Goal: Transaction & Acquisition: Purchase product/service

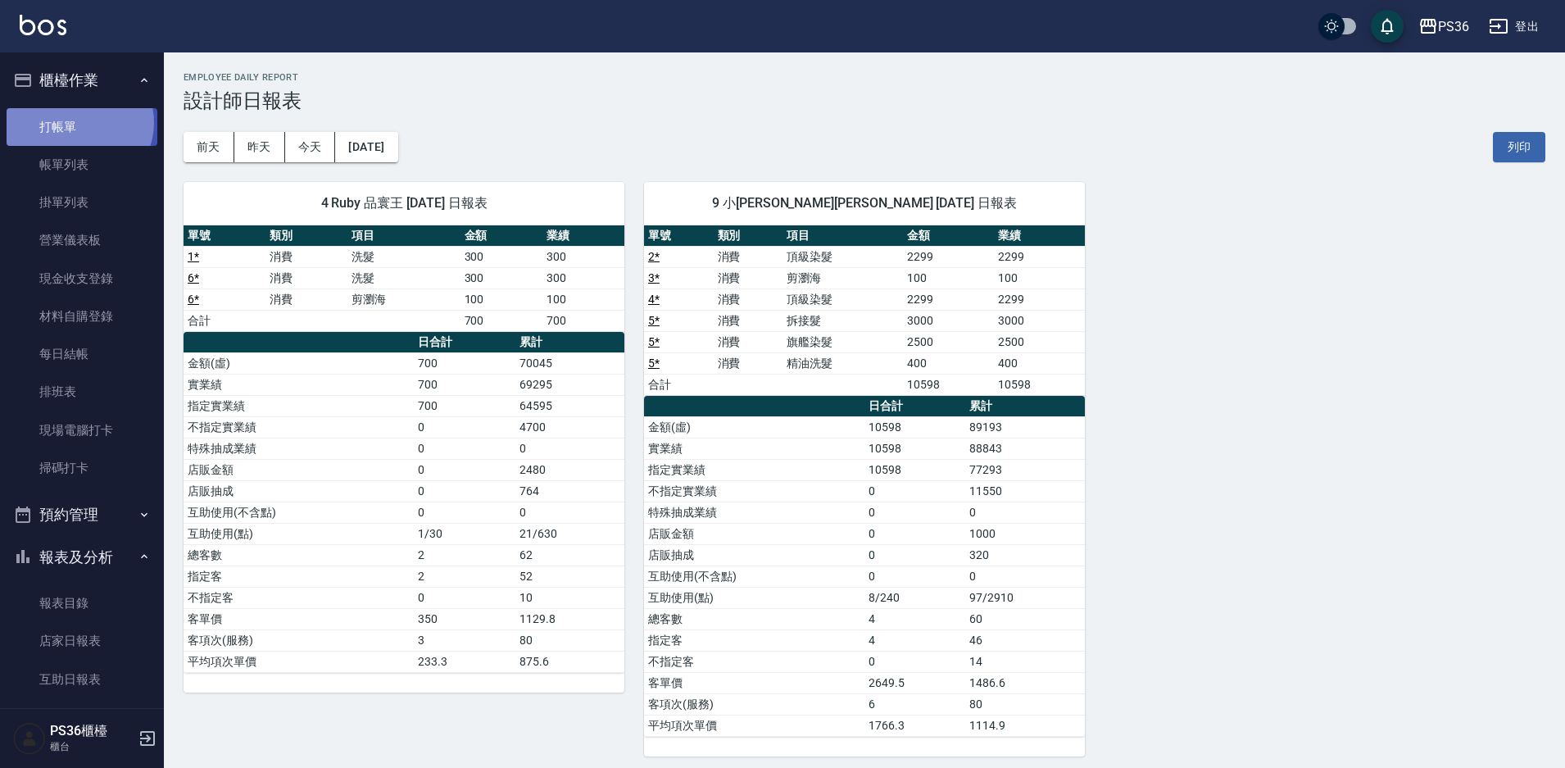
click at [78, 122] on link "打帳單" at bounding box center [82, 127] width 151 height 38
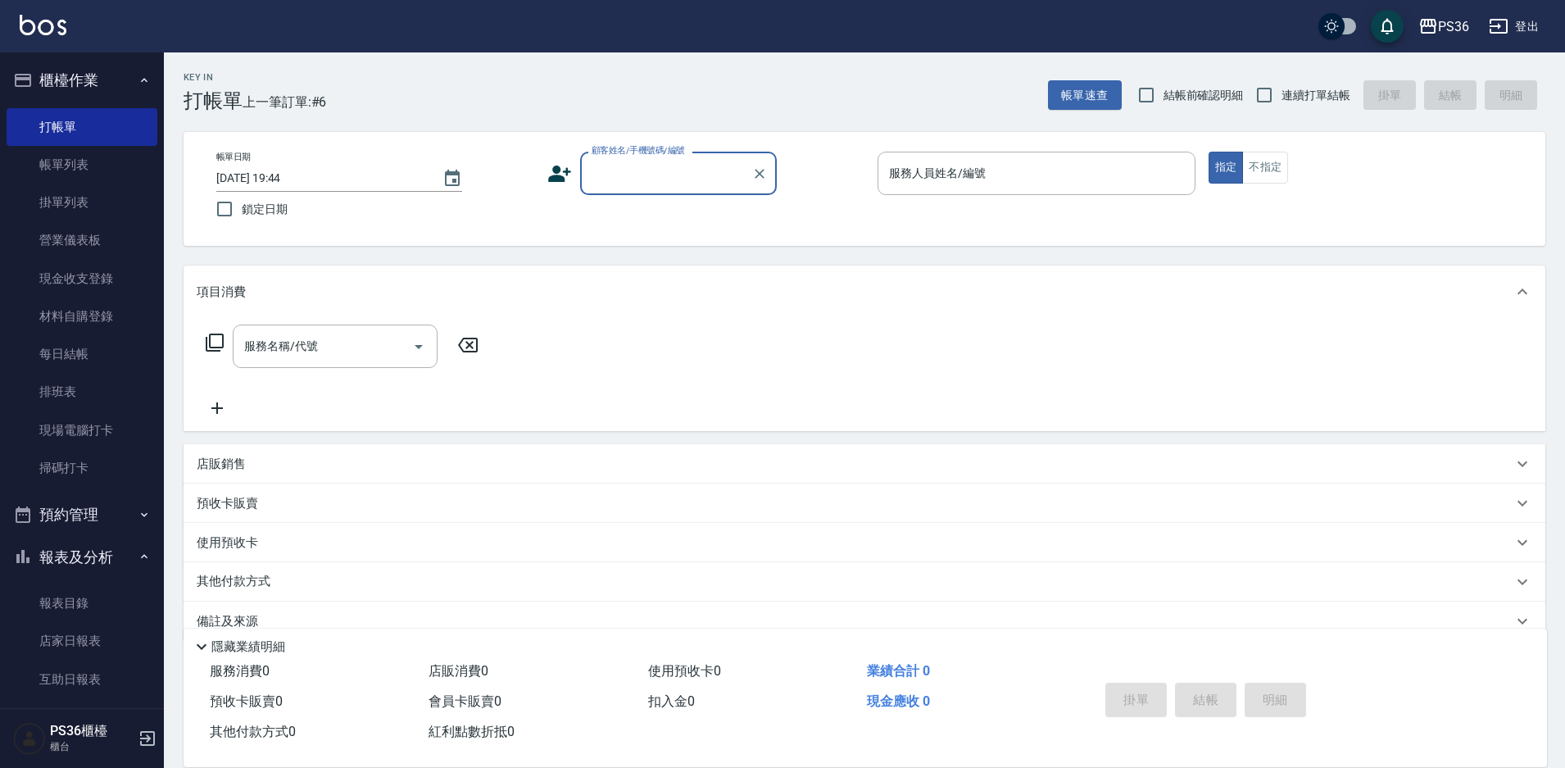
drag, startPoint x: 645, startPoint y: 152, endPoint x: 647, endPoint y: 171, distance: 19.8
click at [644, 152] on label "顧客姓名/手機號碼/編號" at bounding box center [638, 150] width 93 height 12
click at [644, 159] on input "顧客姓名/手機號碼/編號" at bounding box center [666, 173] width 157 height 29
click at [647, 174] on input "顧客姓名/手機號碼/編號" at bounding box center [666, 173] width 157 height 29
type input "j"
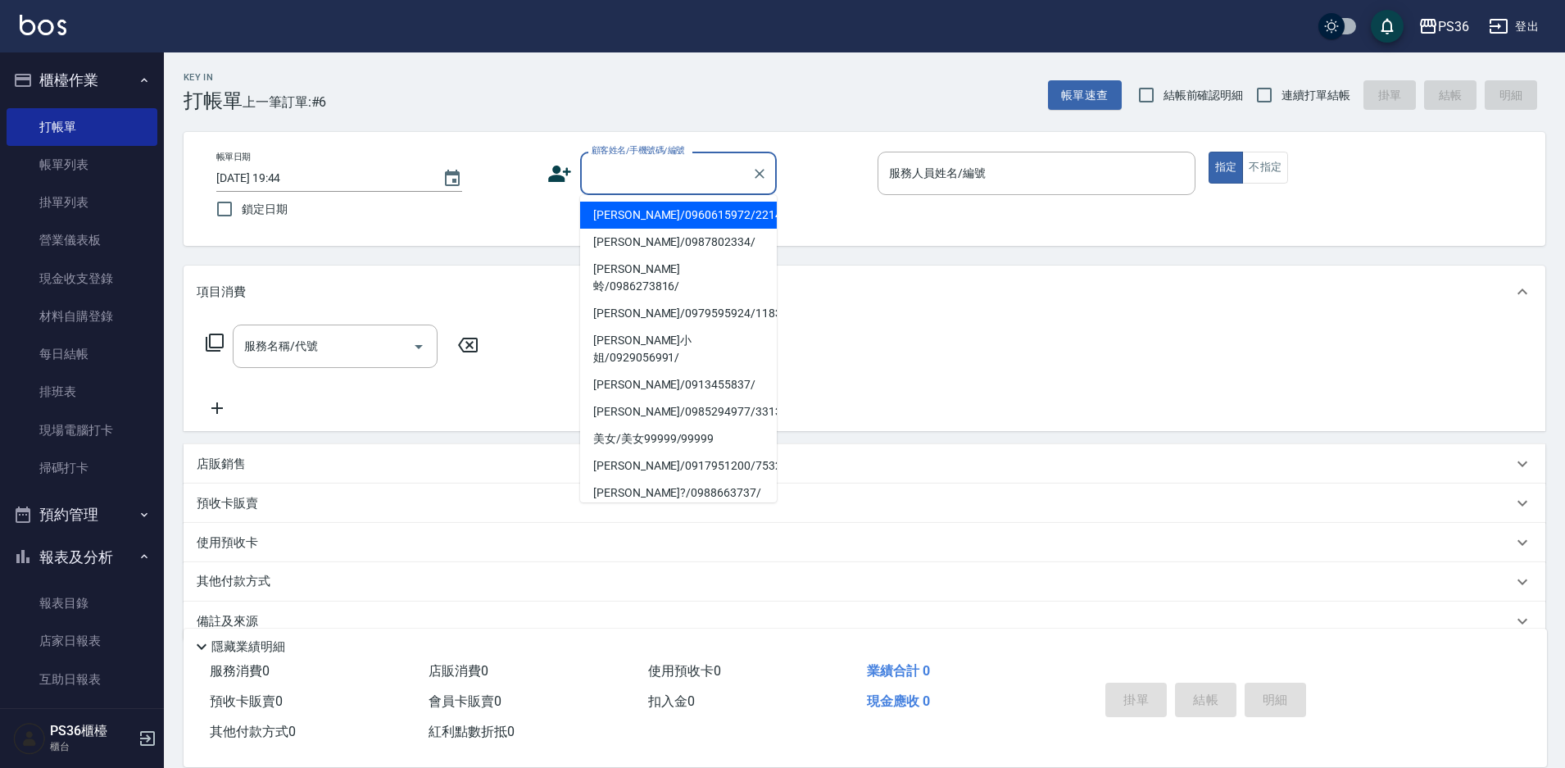
type input "f"
type input "ㄑ"
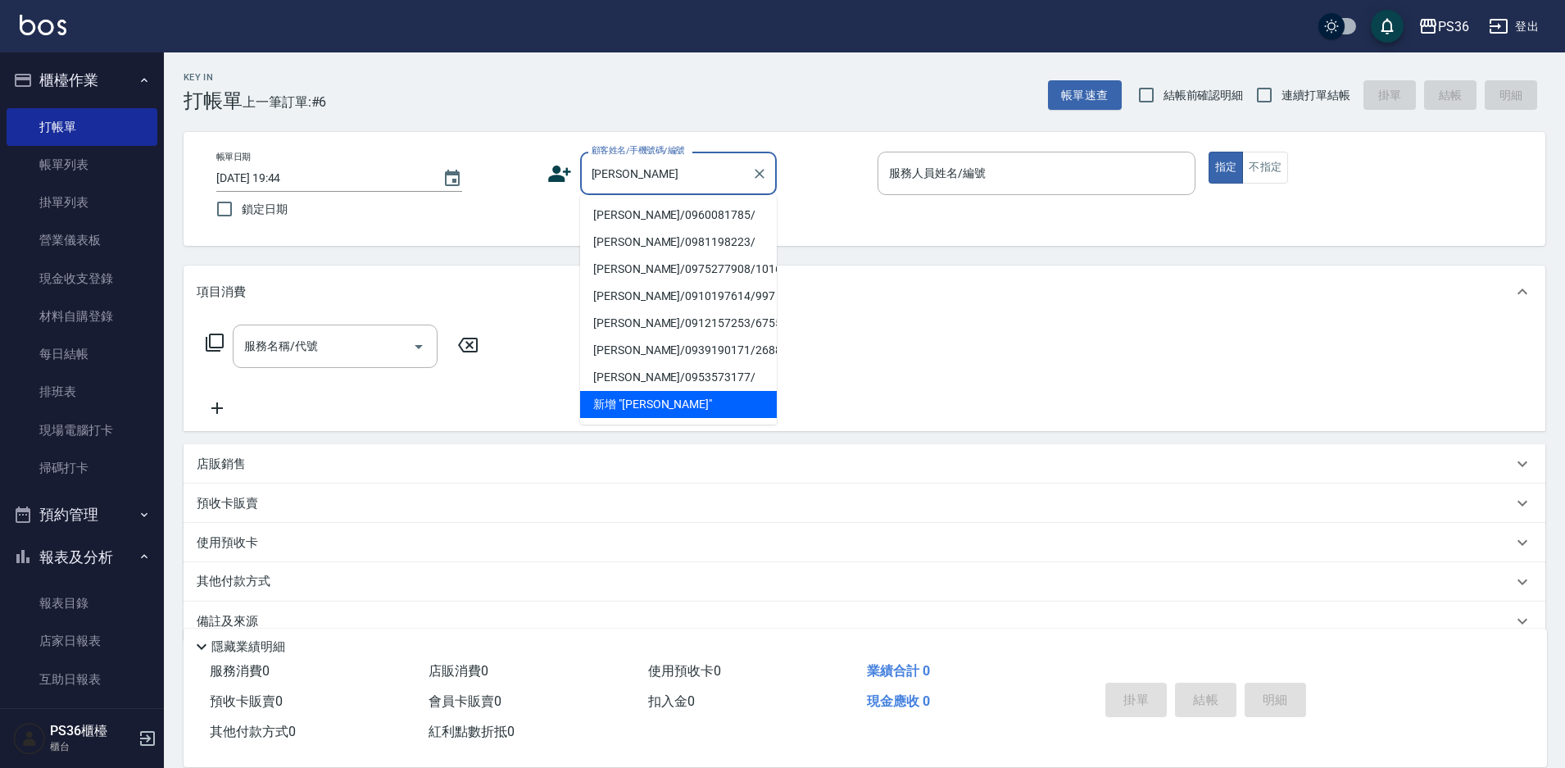
click at [642, 209] on li "[PERSON_NAME]/0960081785/" at bounding box center [678, 215] width 197 height 27
type input "[PERSON_NAME]/0960081785/"
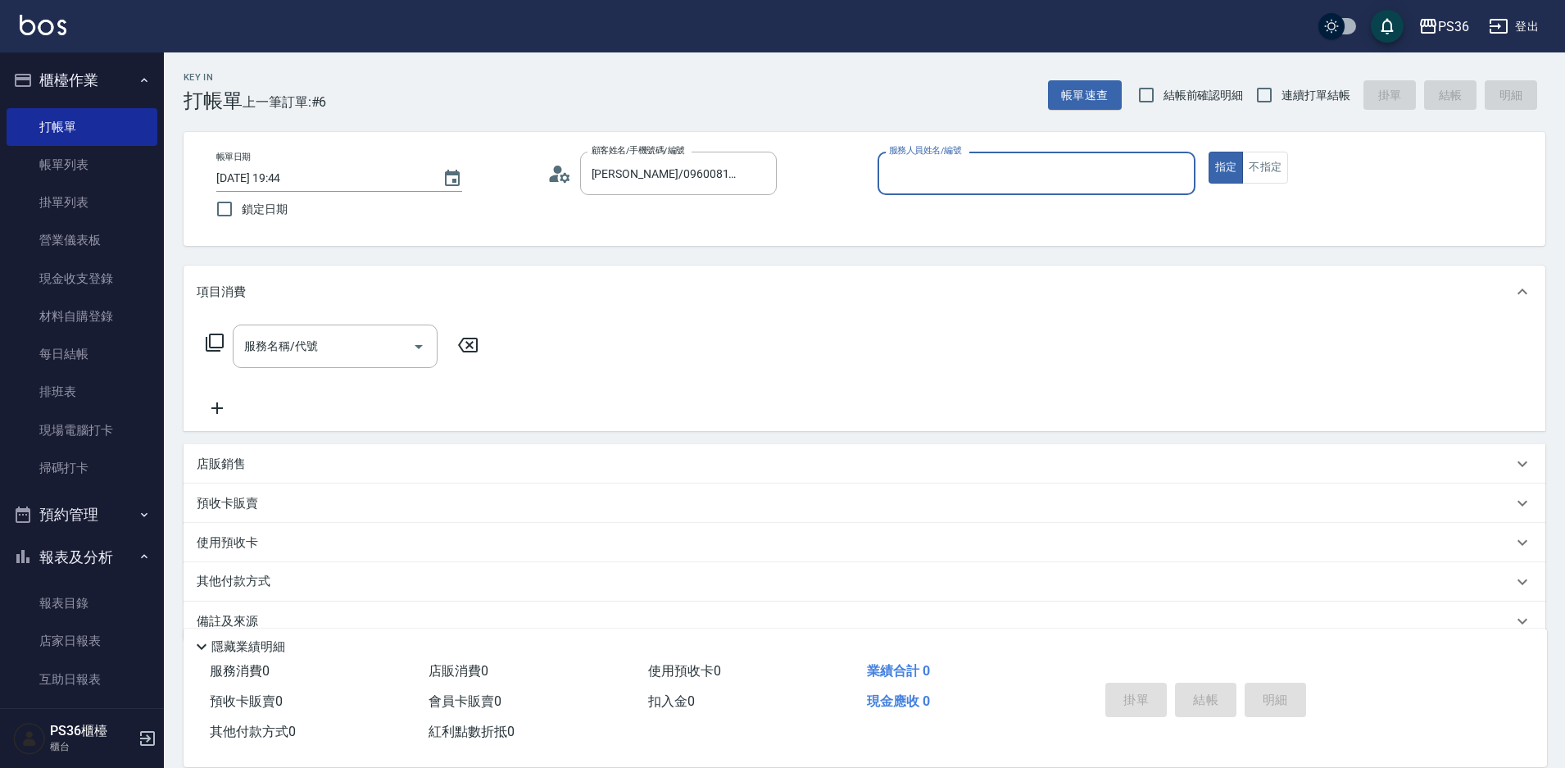
type input "小布-9"
click at [355, 334] on input "服務名稱/代號" at bounding box center [323, 346] width 166 height 29
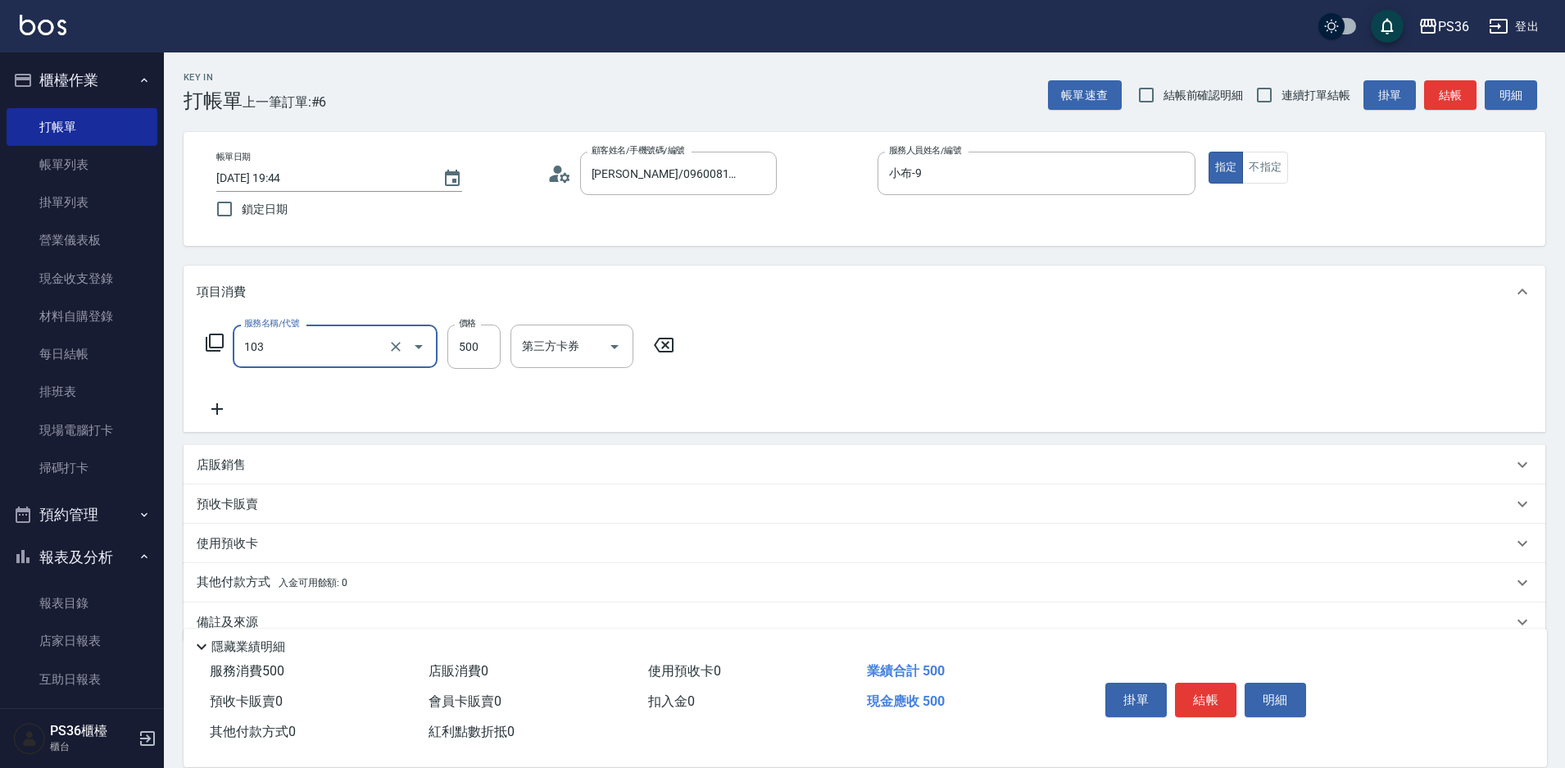
type input "B級洗剪(103)"
click at [544, 347] on input "酪梨-21" at bounding box center [547, 346] width 59 height 29
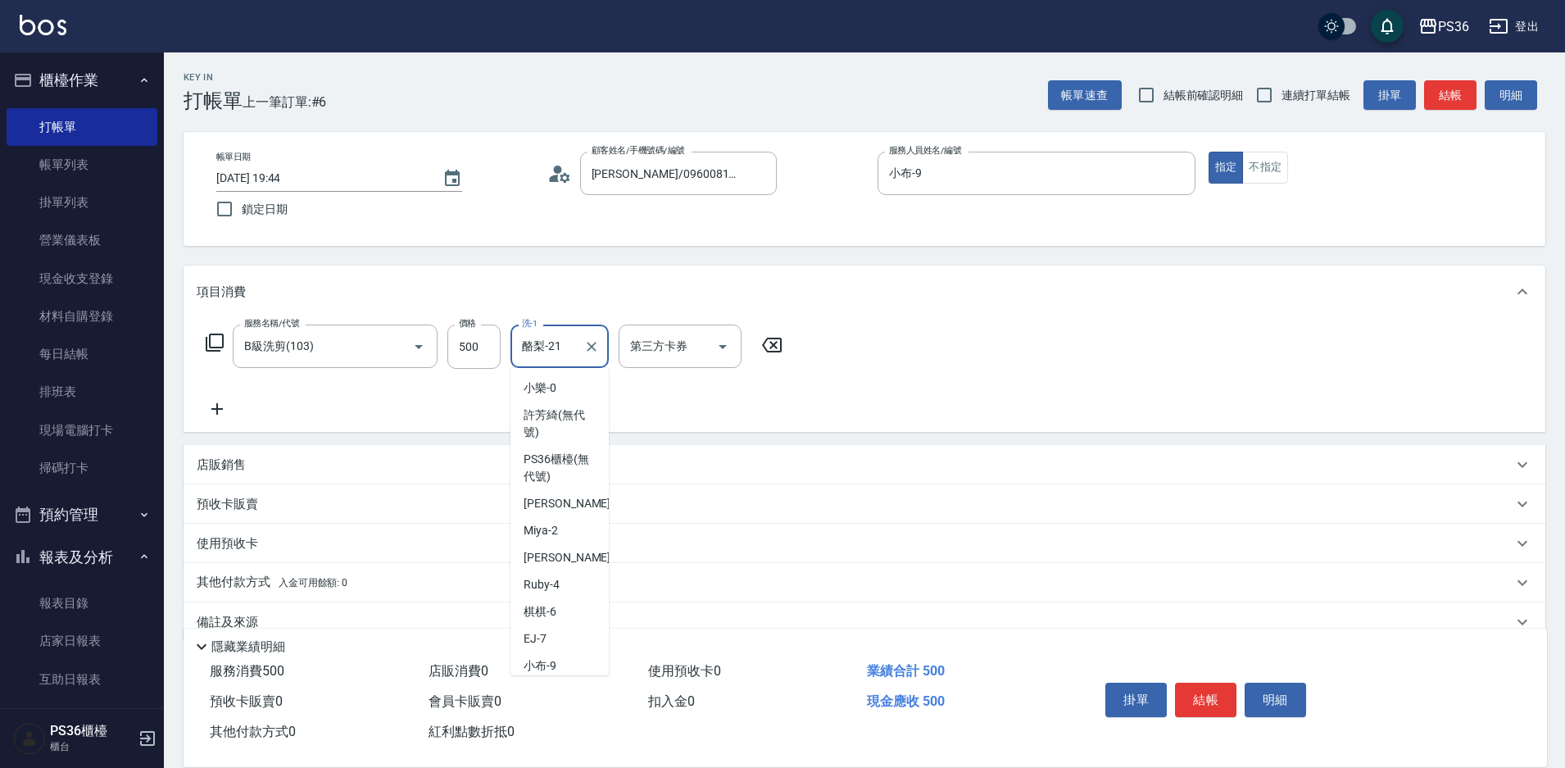
click at [544, 347] on input "酪梨-21" at bounding box center [547, 346] width 59 height 29
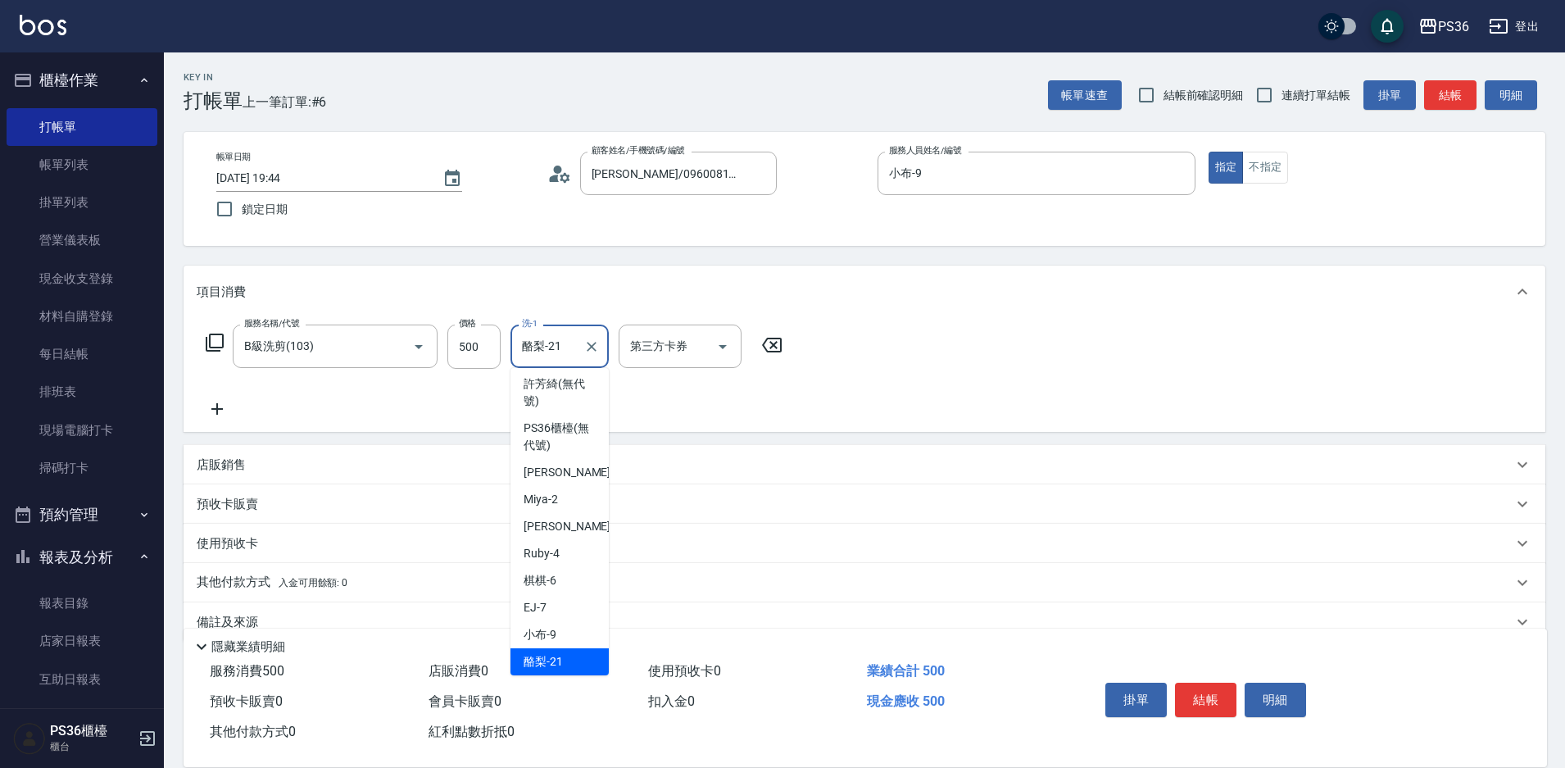
click at [544, 347] on input "酪梨-21" at bounding box center [547, 346] width 59 height 29
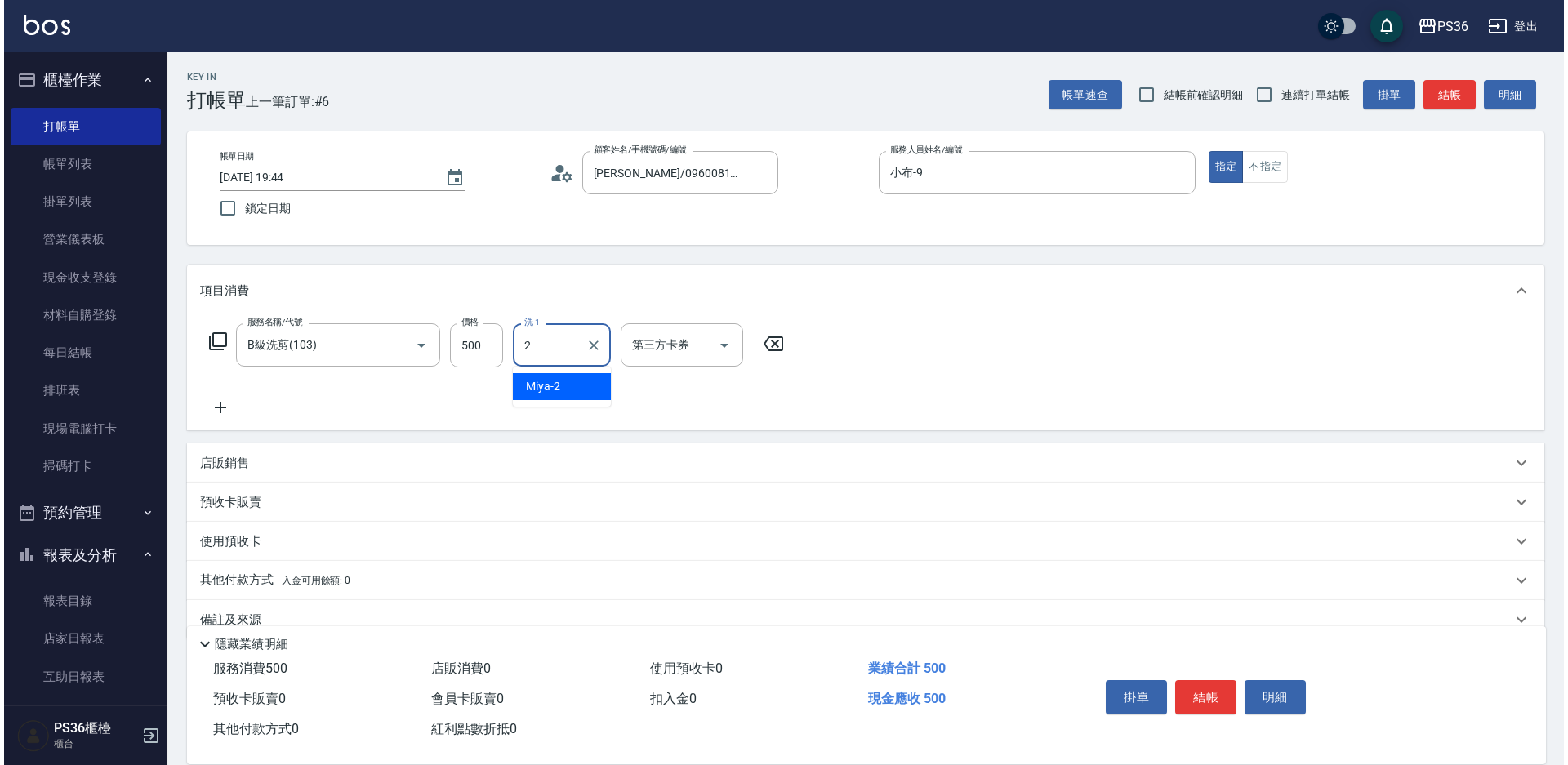
scroll to position [0, 0]
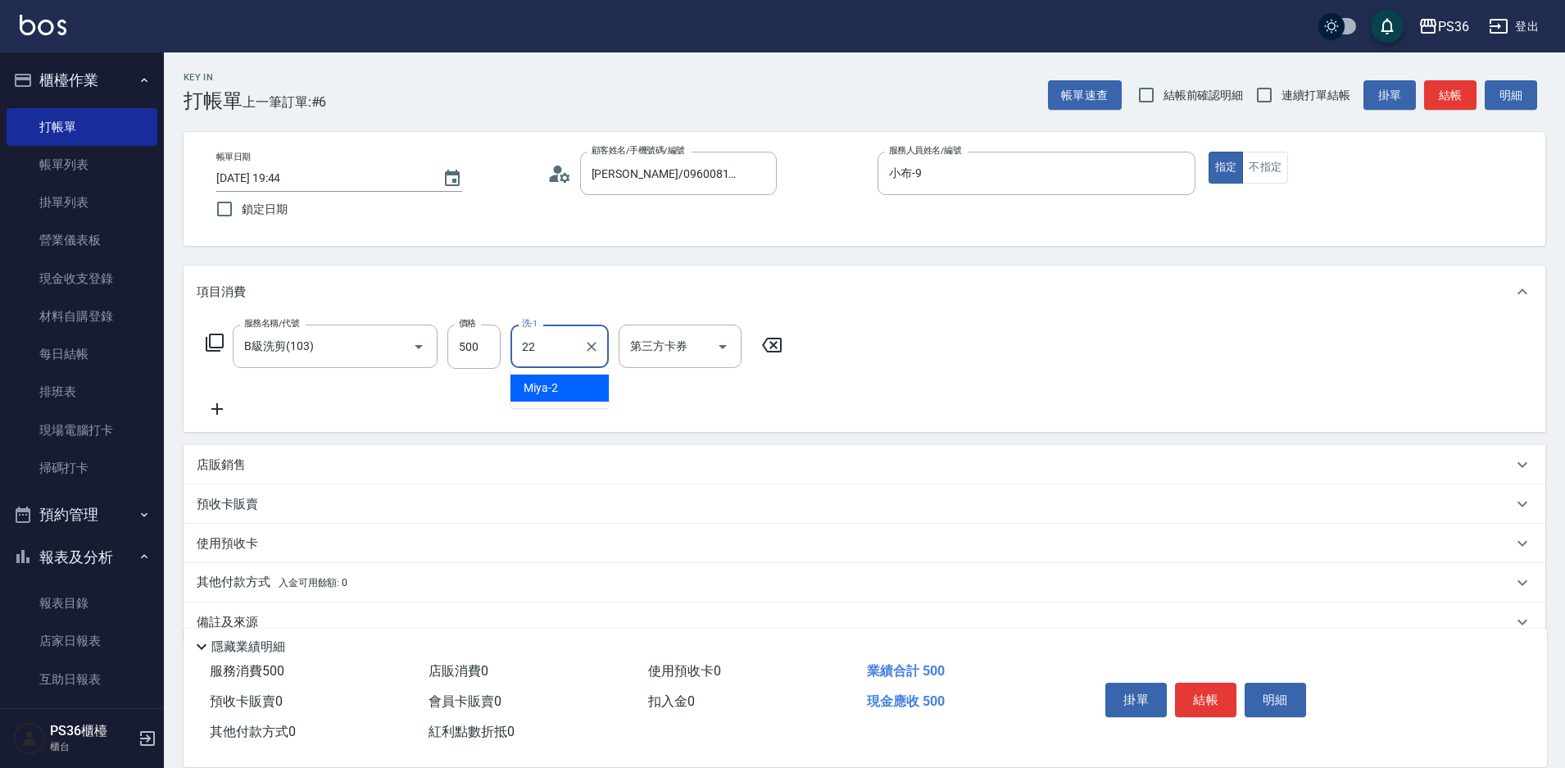
type input "[PERSON_NAME]-22"
click at [1180, 702] on button "結帳" at bounding box center [1205, 700] width 61 height 34
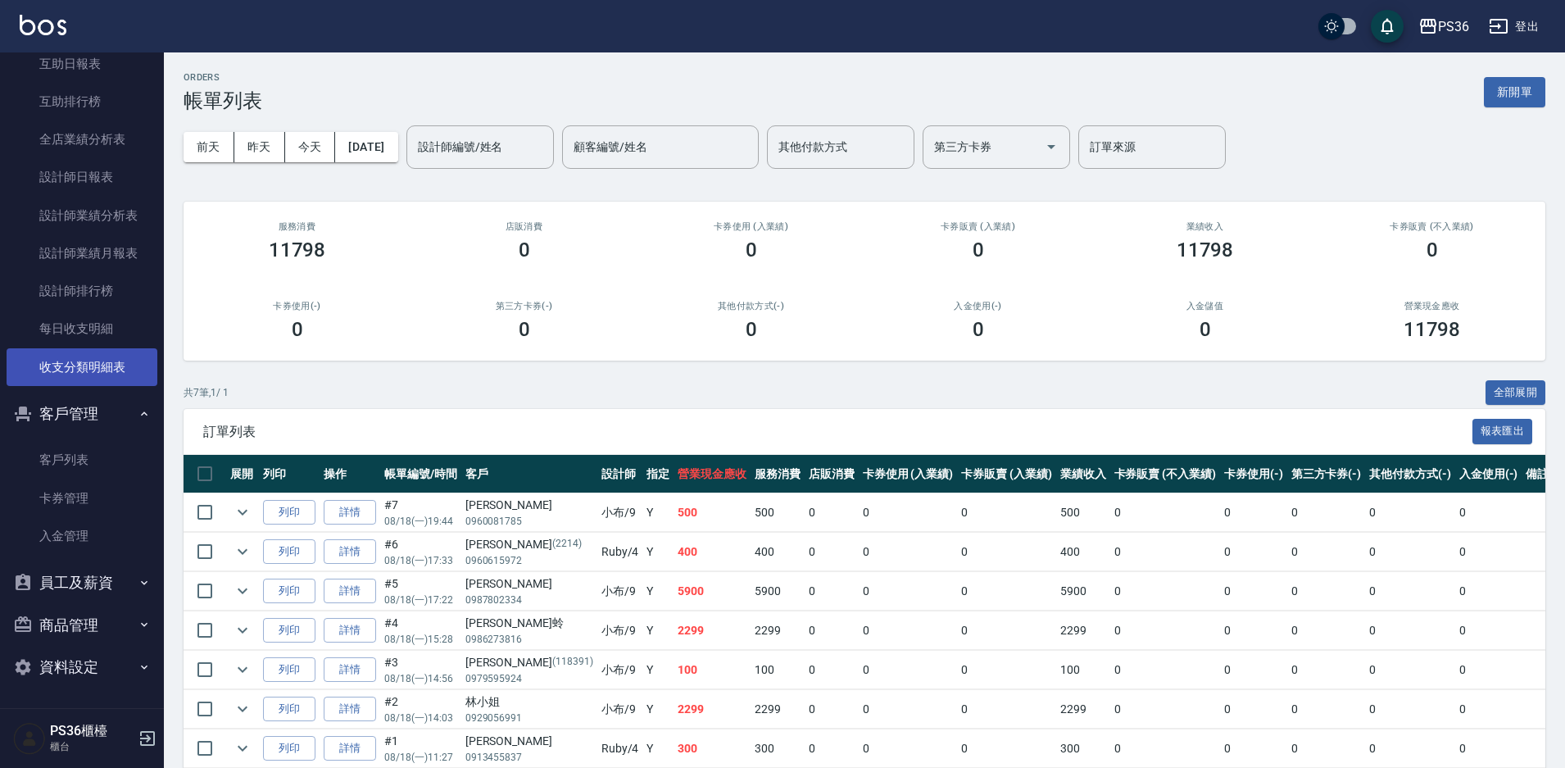
scroll to position [370, 0]
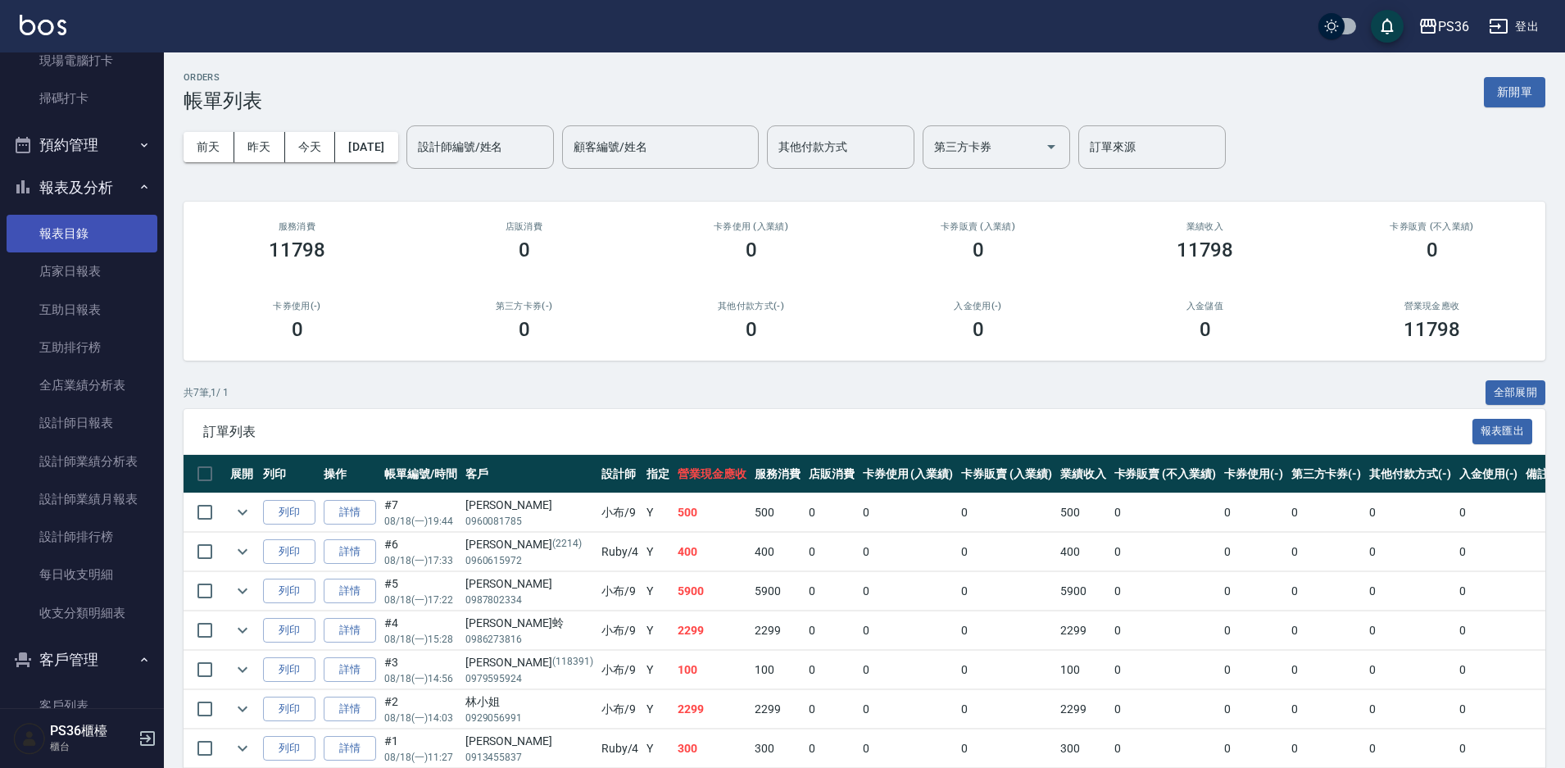
click at [76, 235] on link "報表目錄" at bounding box center [82, 234] width 151 height 38
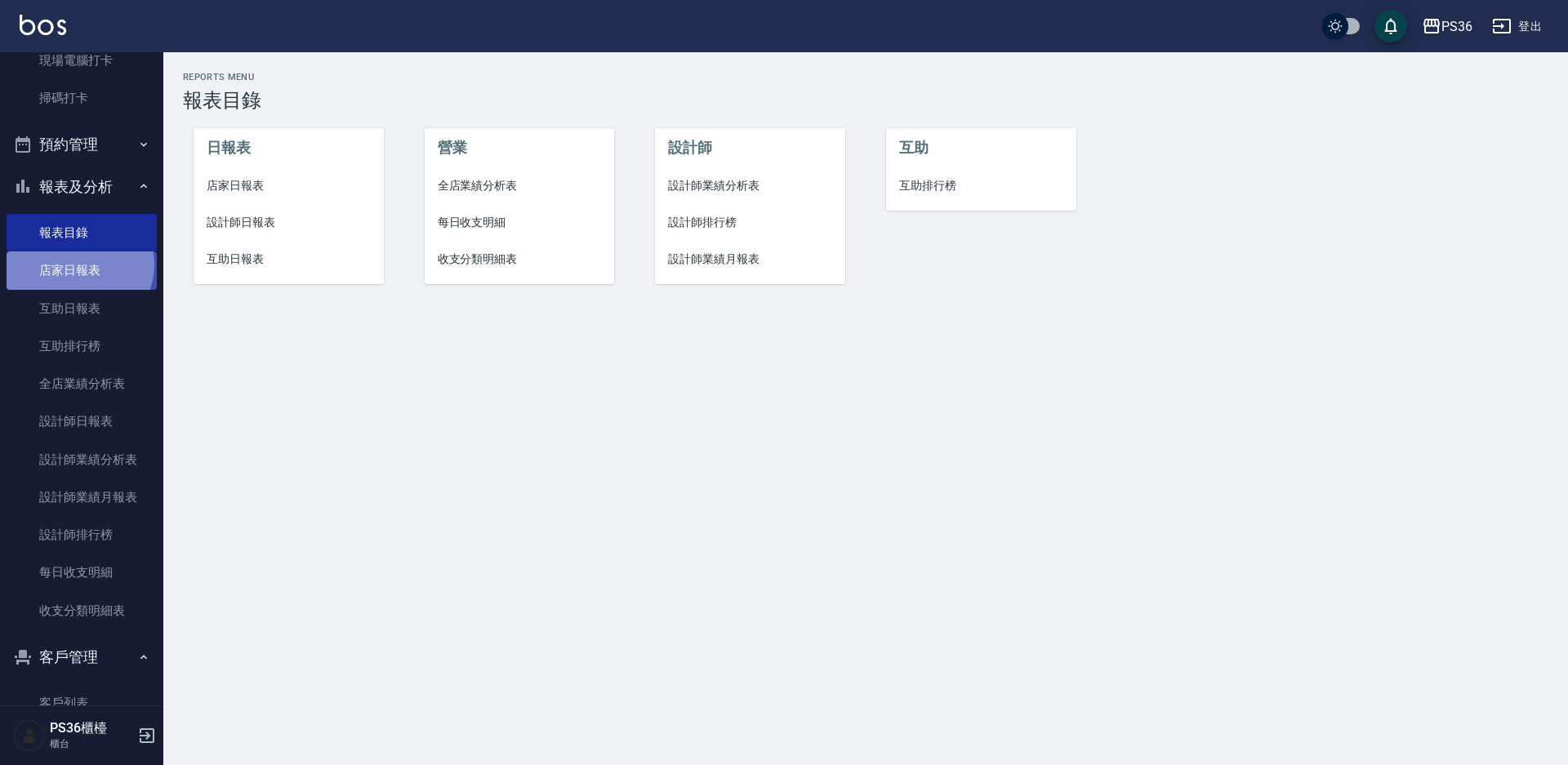
click at [77, 264] on link "店家日報表" at bounding box center [82, 270] width 150 height 38
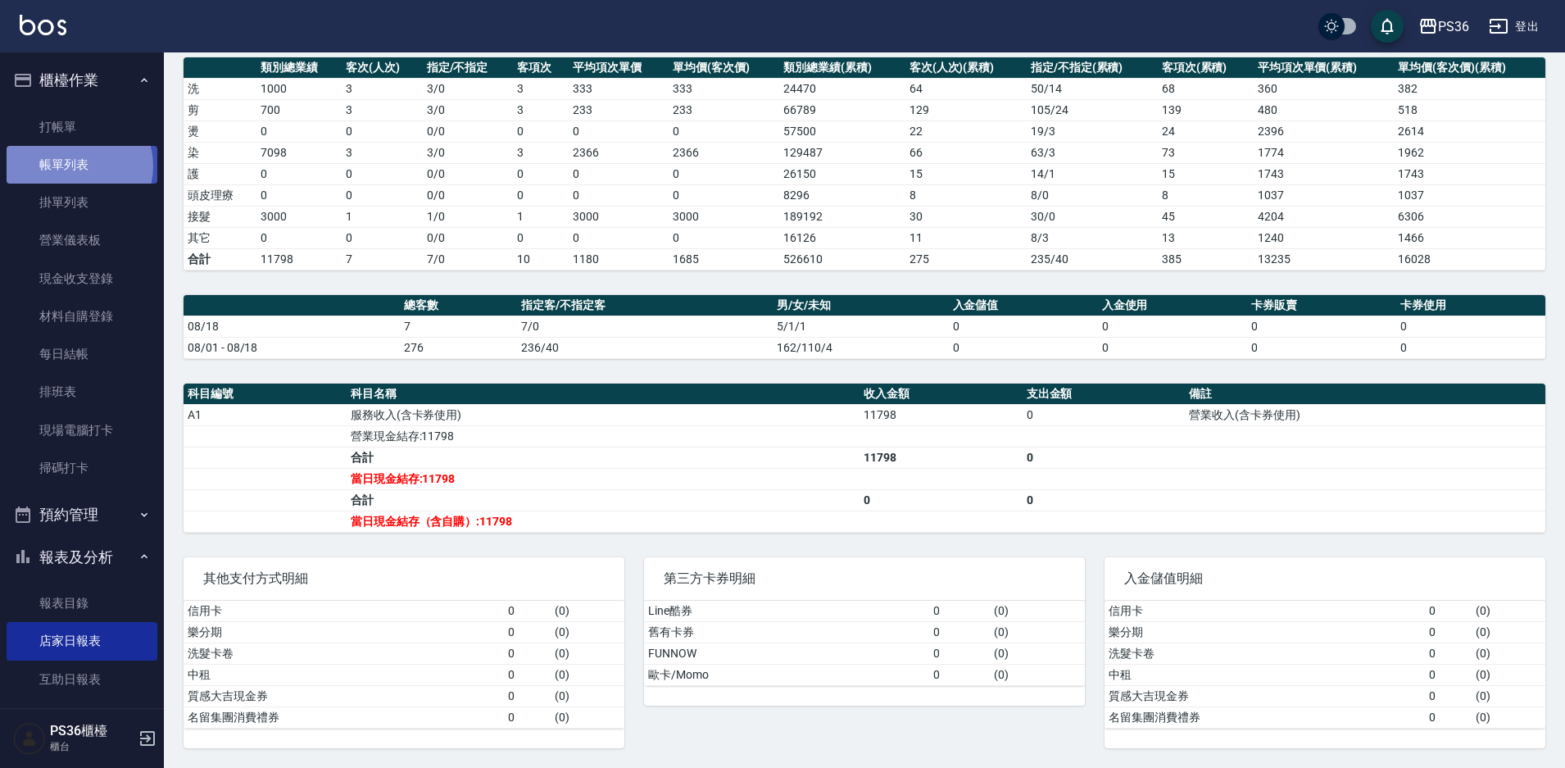
click at [75, 166] on link "帳單列表" at bounding box center [82, 165] width 151 height 38
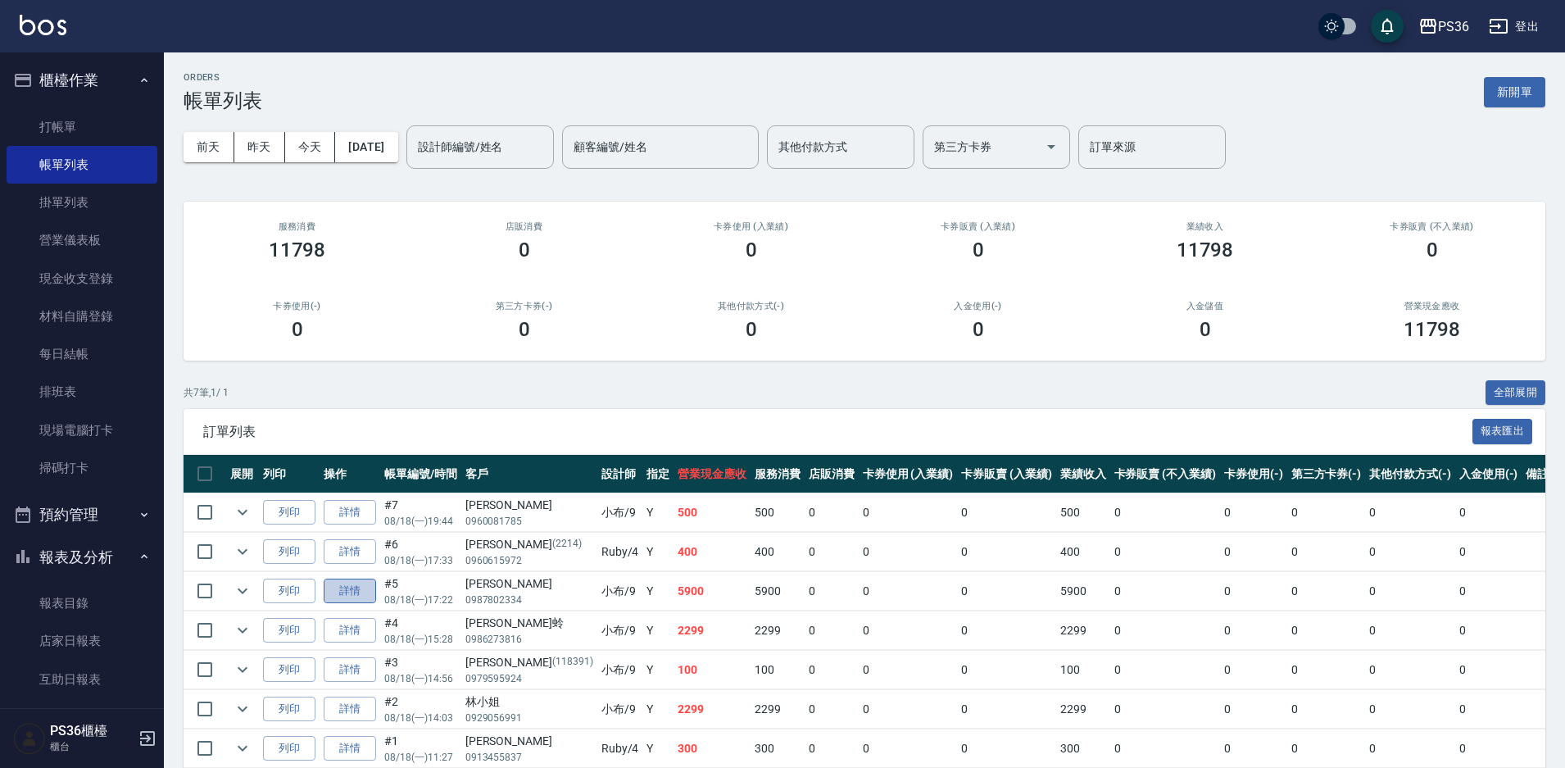
click at [357, 599] on link "詳情" at bounding box center [350, 591] width 52 height 25
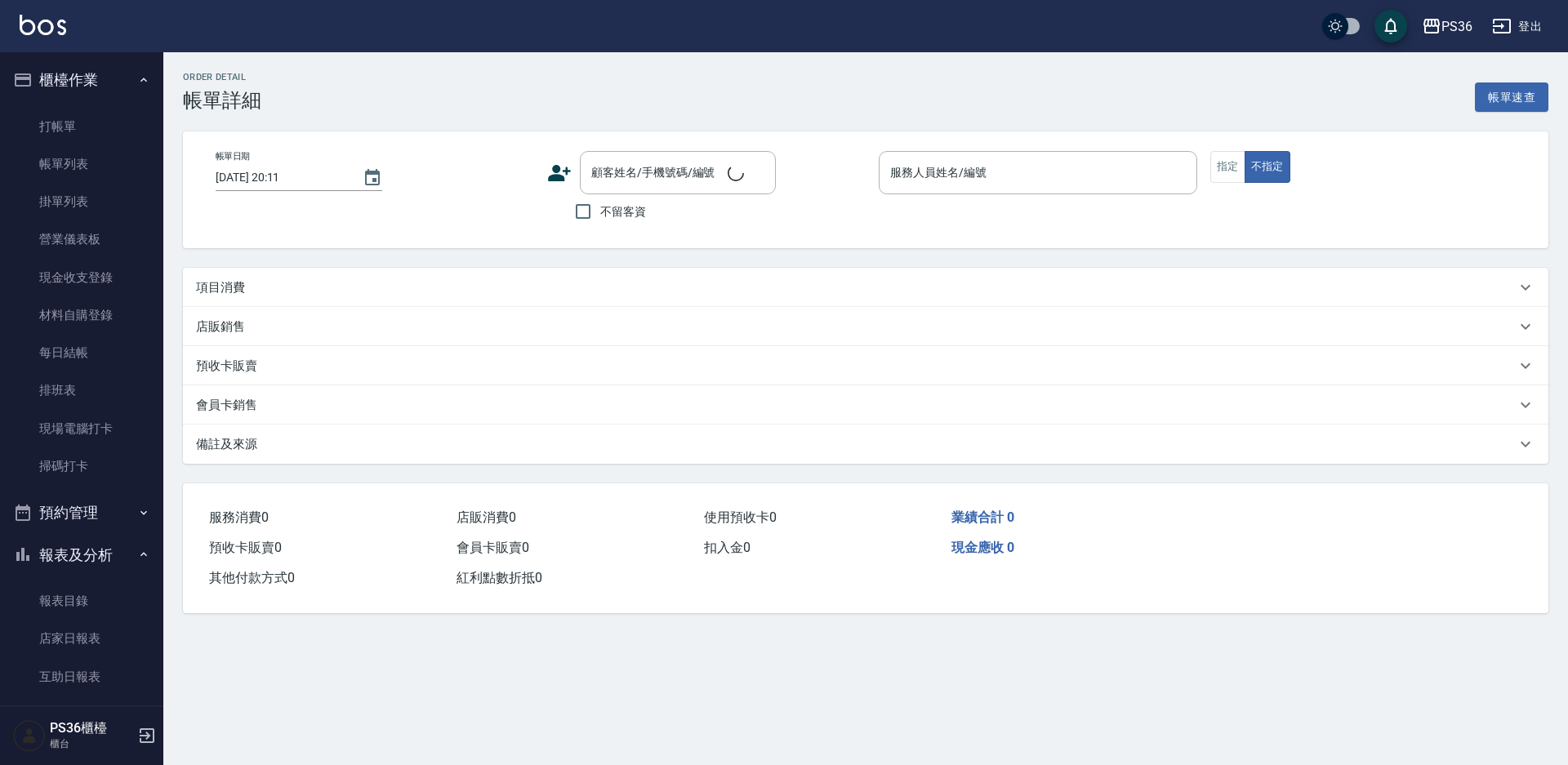
type input "[DATE] 17:22"
type input "小布-9"
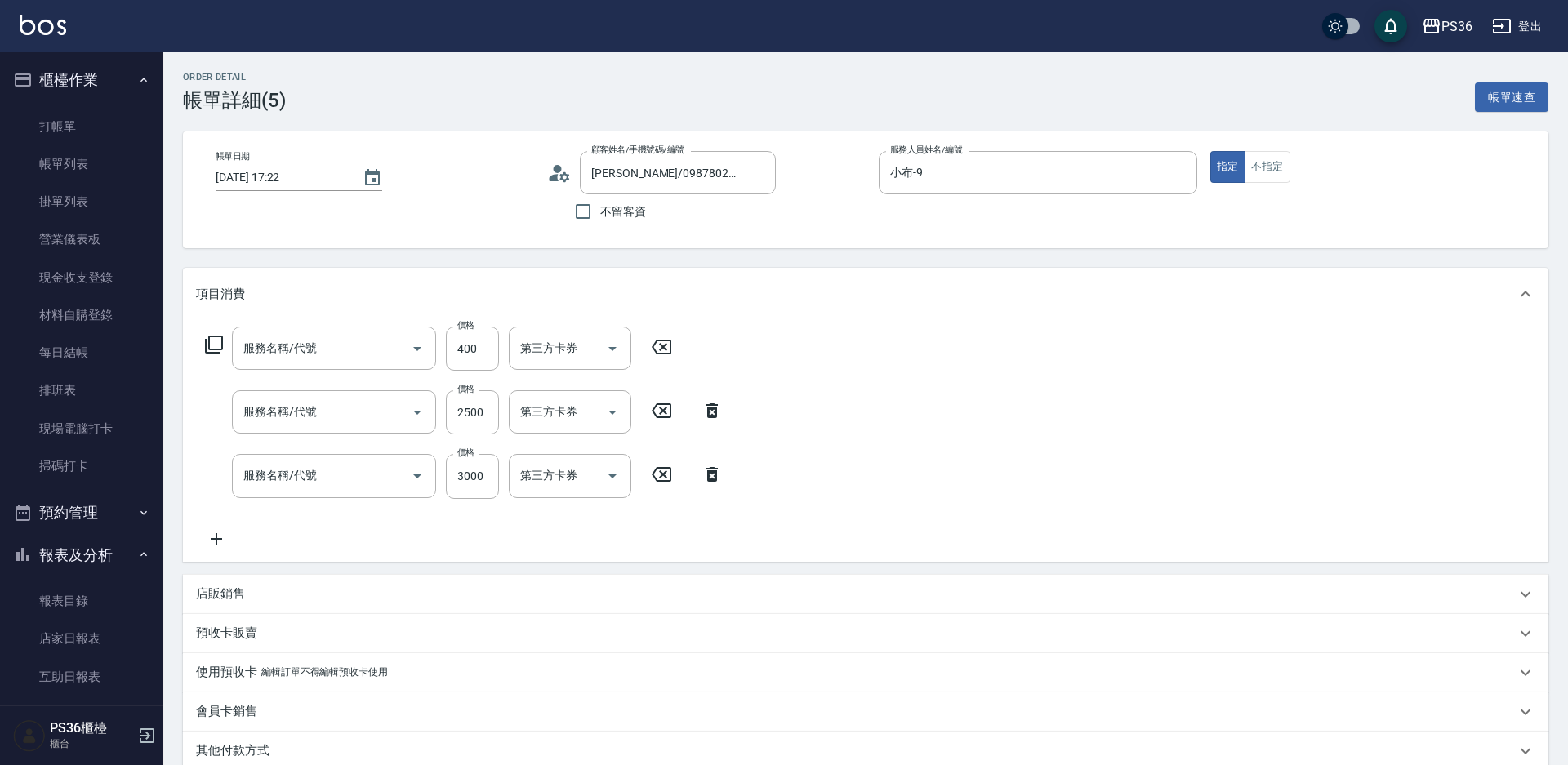
type input "[PERSON_NAME]/0987802334/"
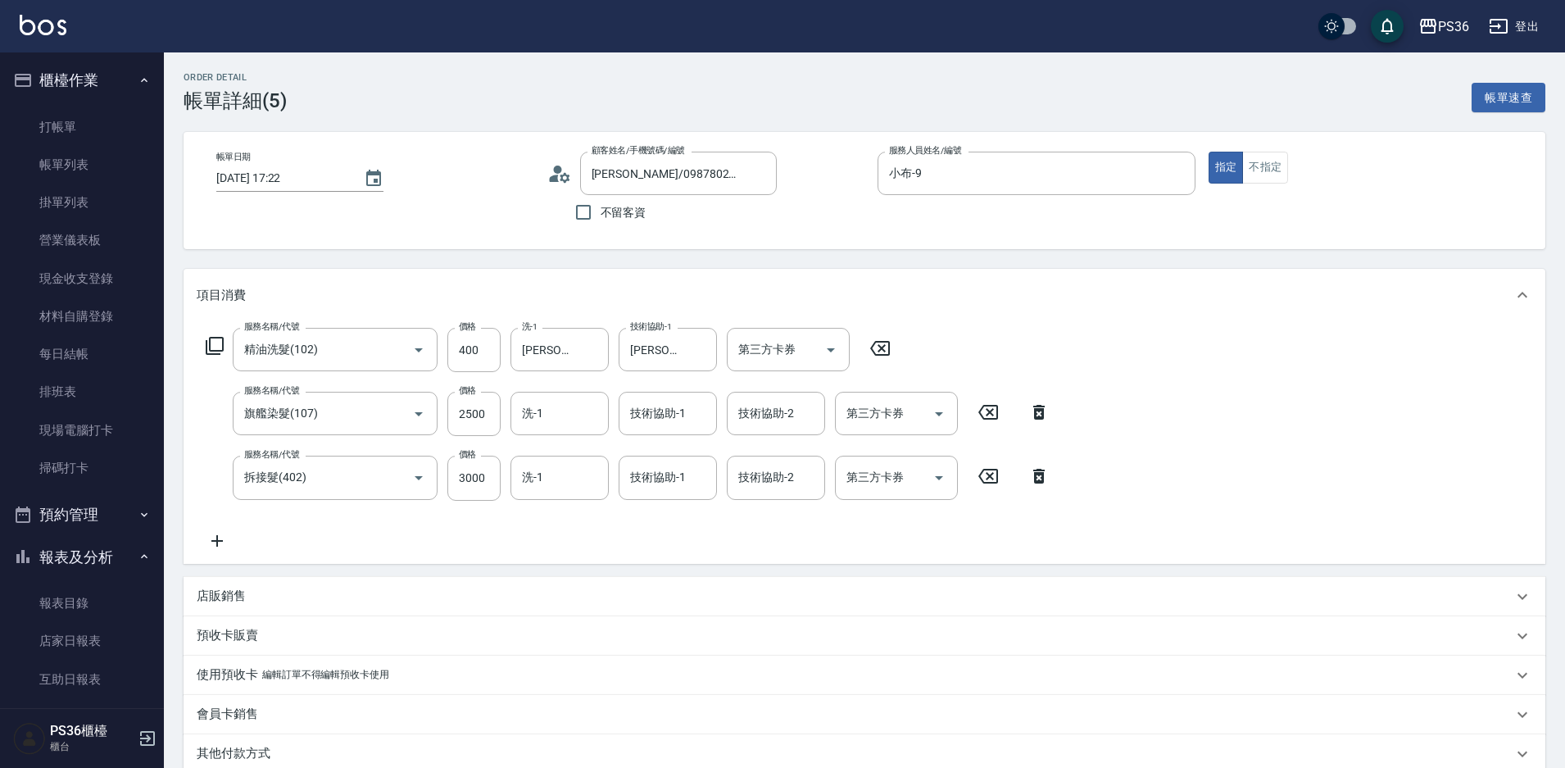
type input "精油洗髮(102)"
type input "旗艦染髮(107)"
type input "拆接髮(402)"
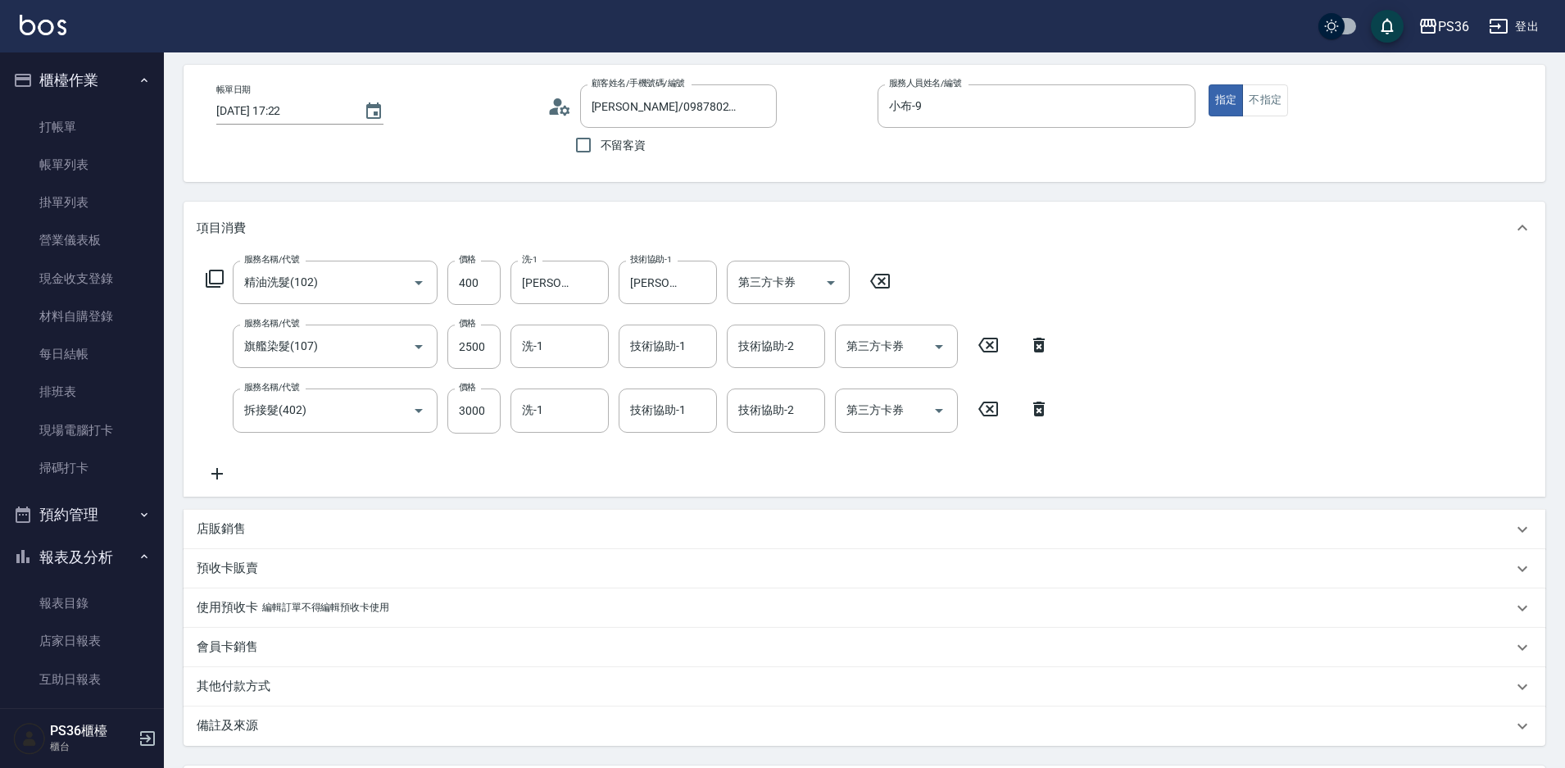
scroll to position [164, 0]
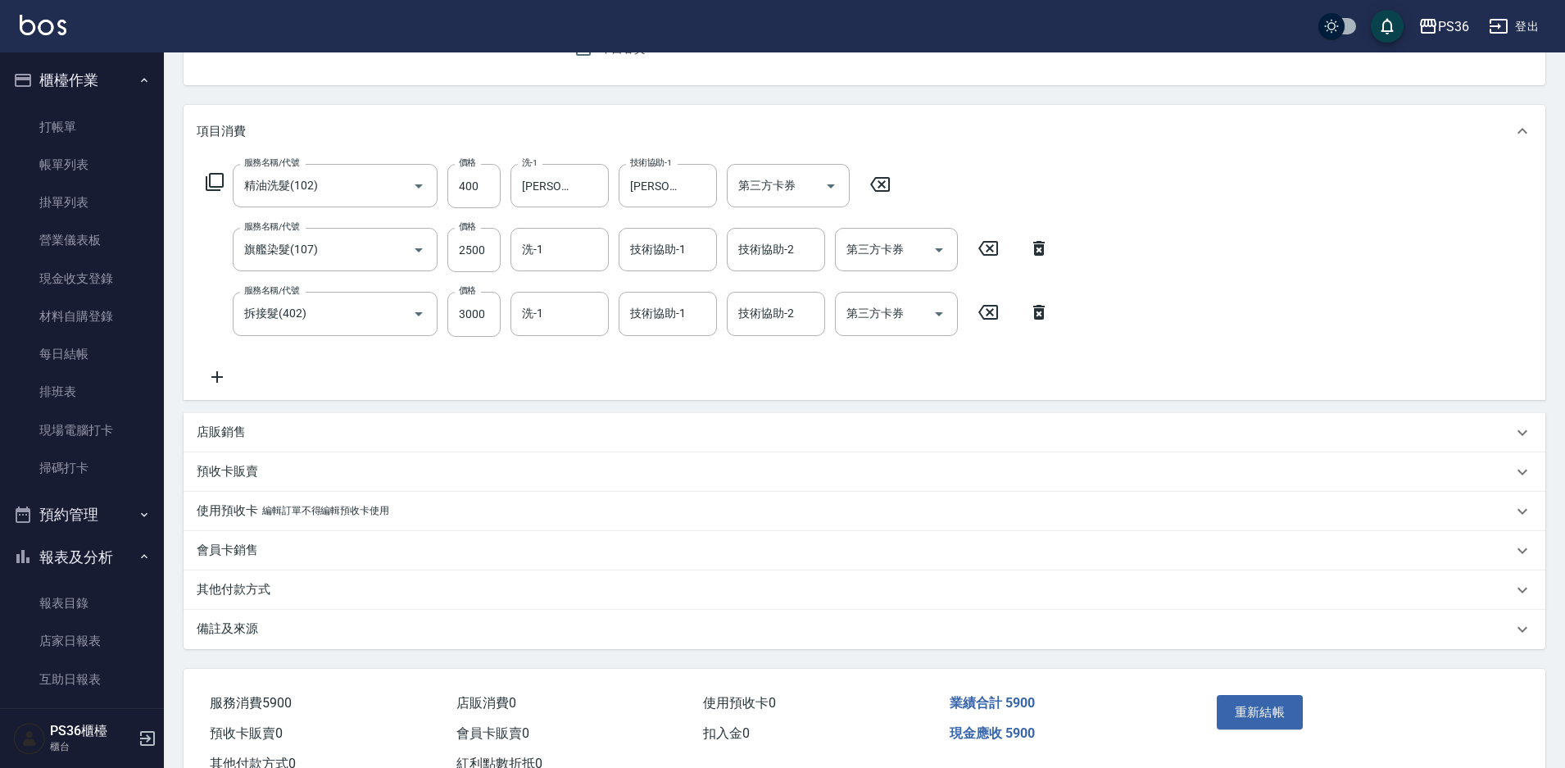
click at [240, 582] on p "其他付款方式" at bounding box center [234, 589] width 74 height 17
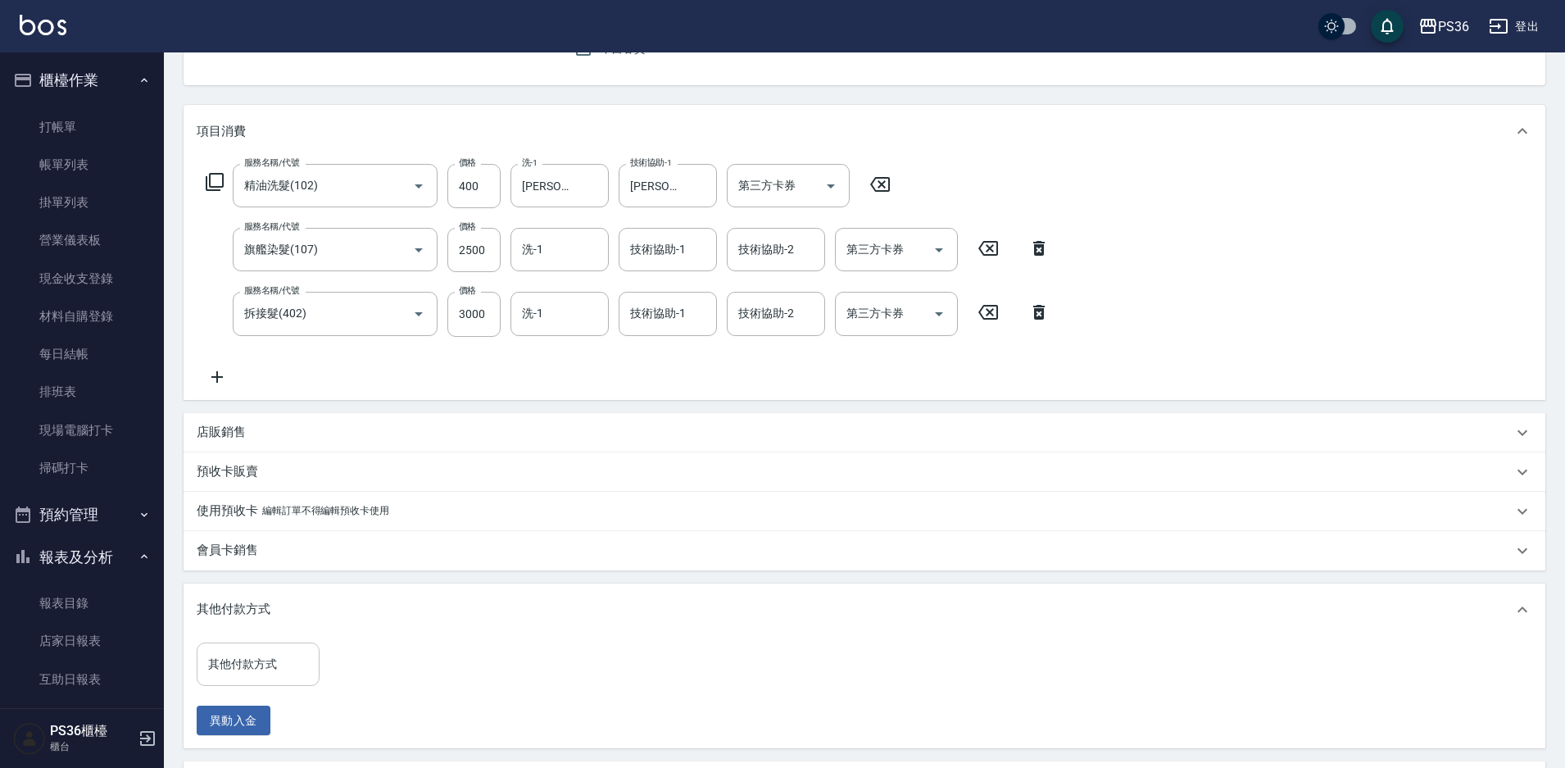
click at [234, 672] on input "其他付款方式" at bounding box center [258, 664] width 108 height 29
click at [248, 623] on span "信用卡" at bounding box center [258, 622] width 123 height 27
type input "信用卡"
click at [360, 669] on input "0" at bounding box center [390, 665] width 123 height 44
type input "2900"
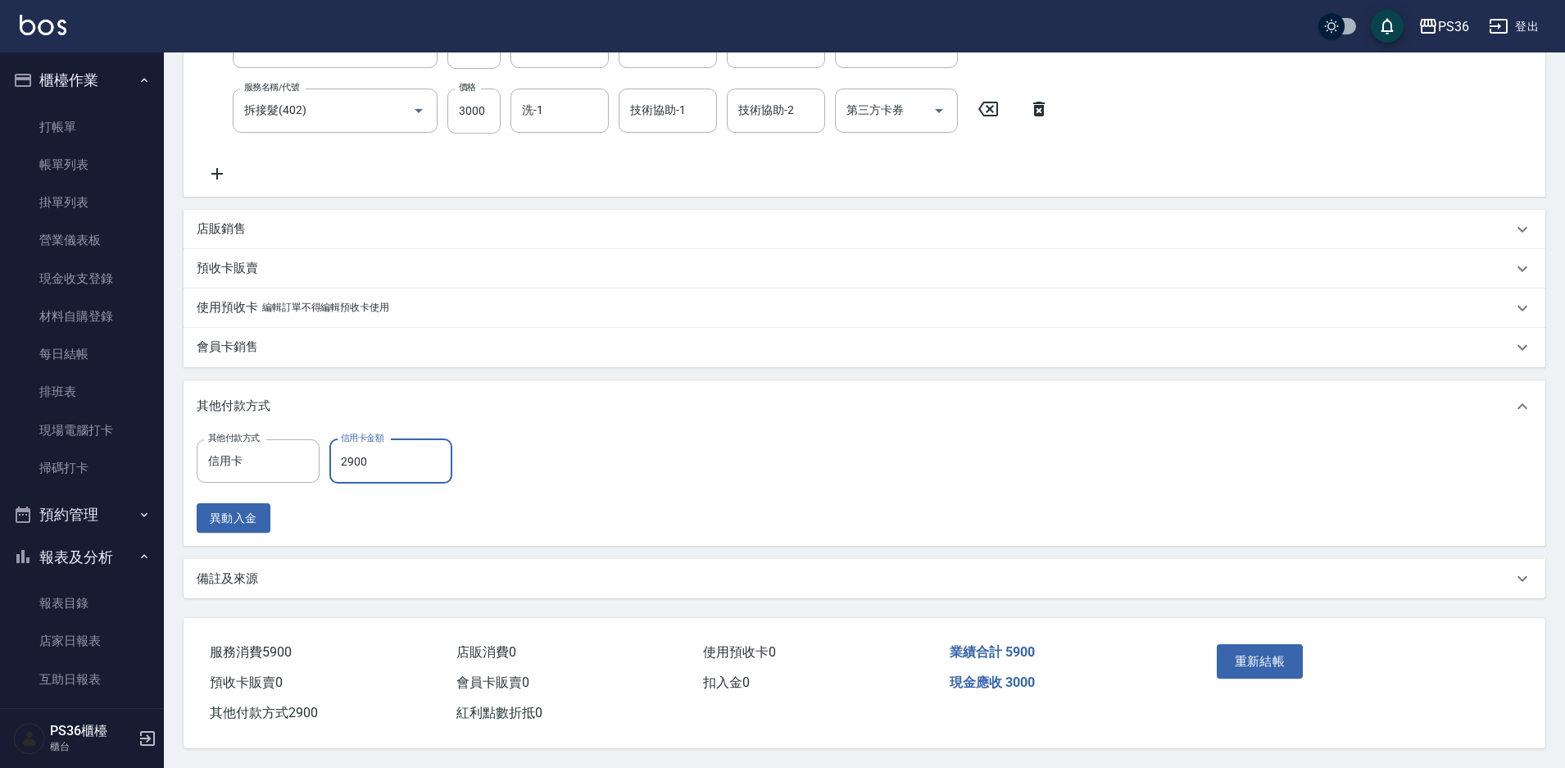
scroll to position [375, 0]
click at [1249, 655] on button "重新結帳" at bounding box center [1260, 661] width 87 height 34
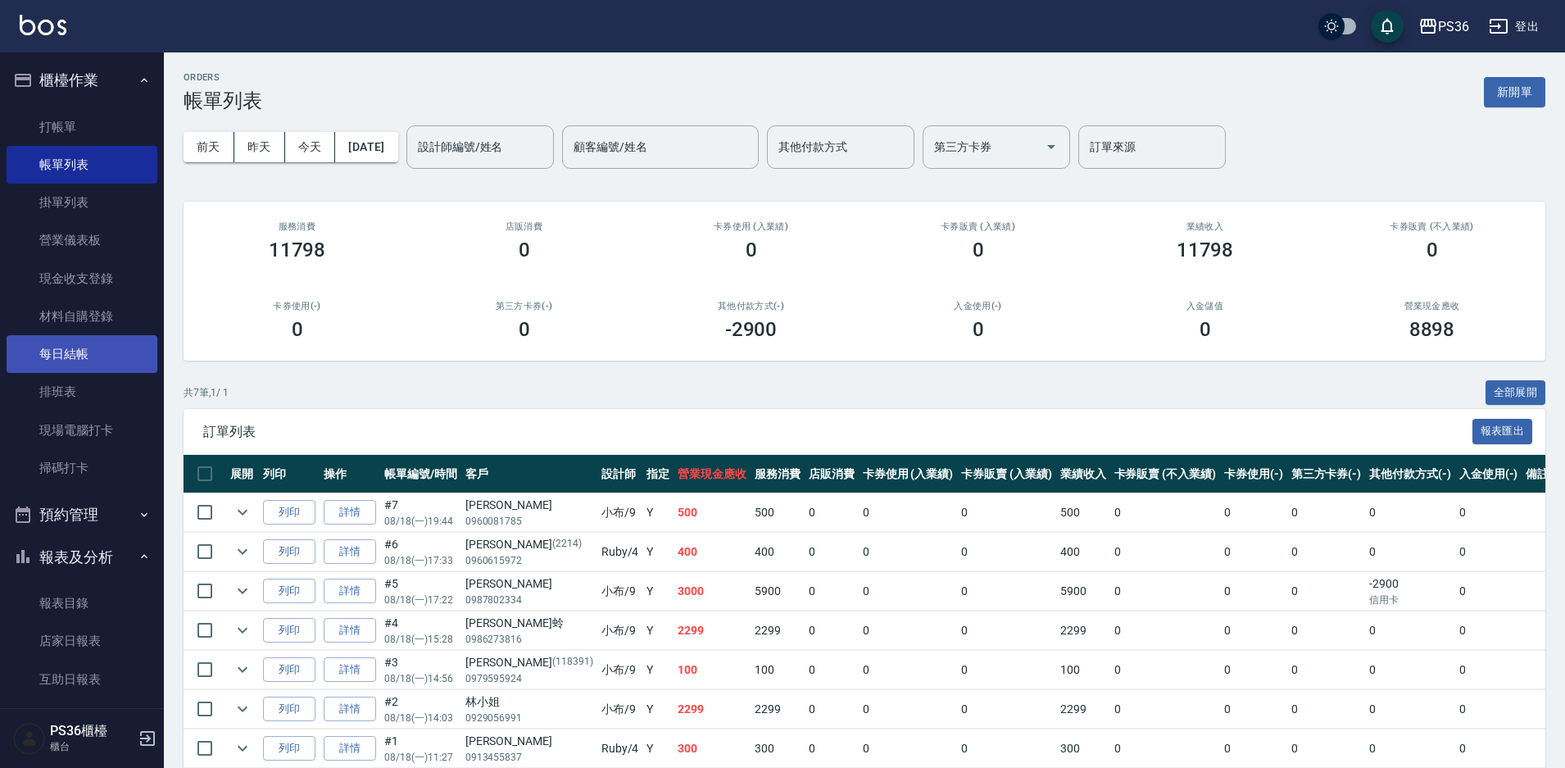
click at [66, 347] on link "每日結帳" at bounding box center [82, 354] width 151 height 38
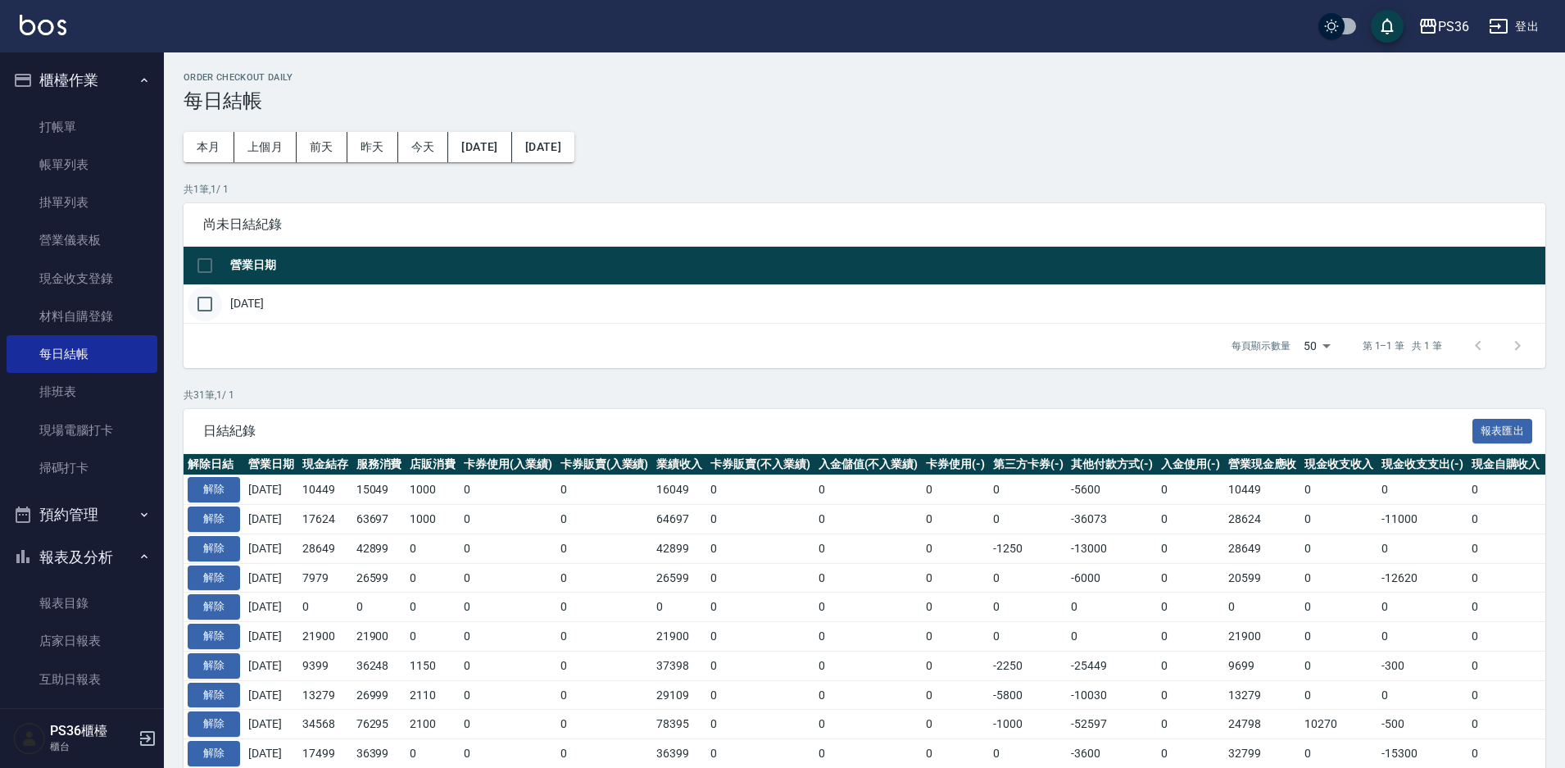
click at [203, 302] on input "checkbox" at bounding box center [205, 304] width 34 height 34
checkbox input "true"
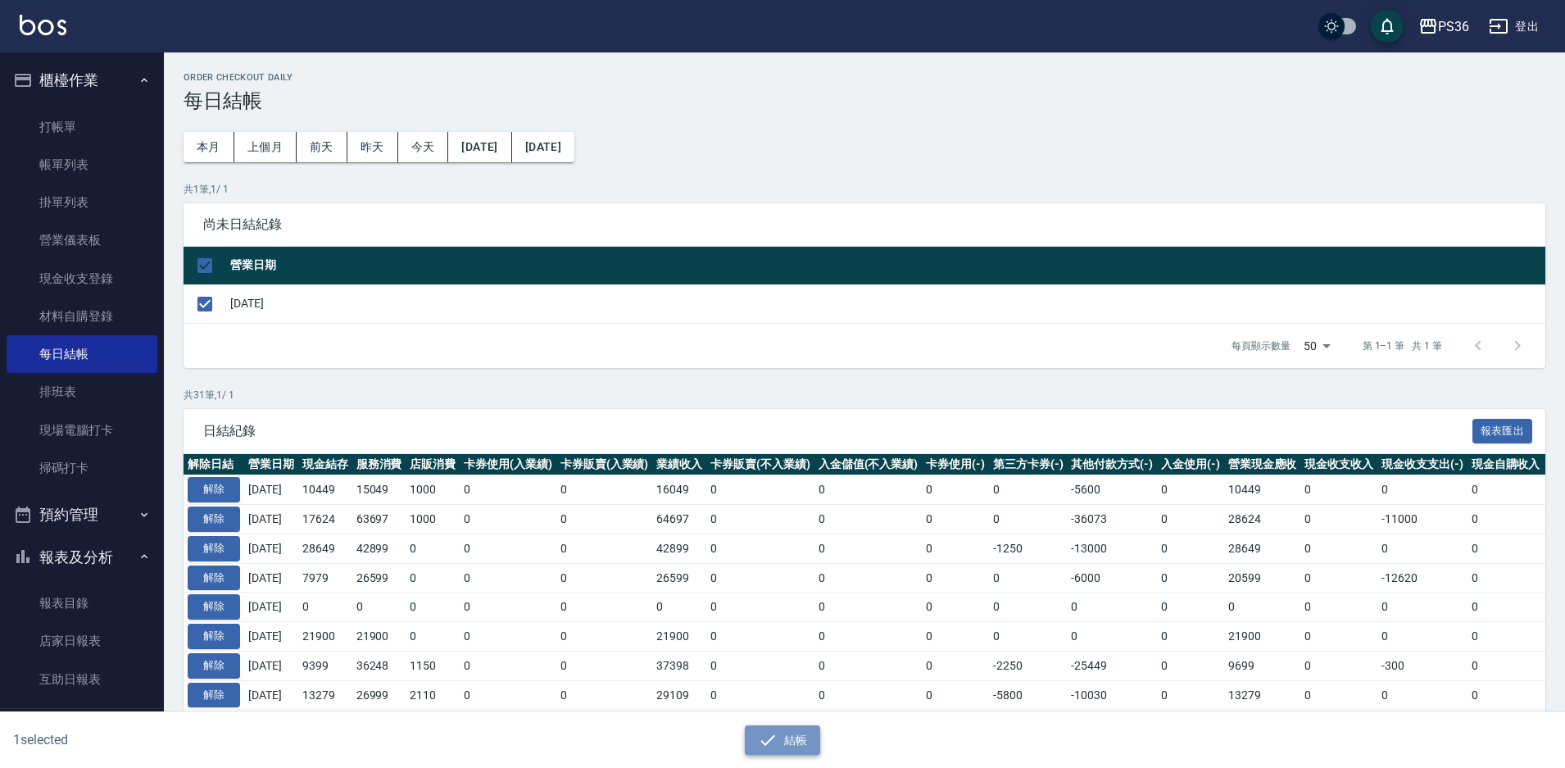
click at [764, 735] on icon "button" at bounding box center [768, 740] width 20 height 20
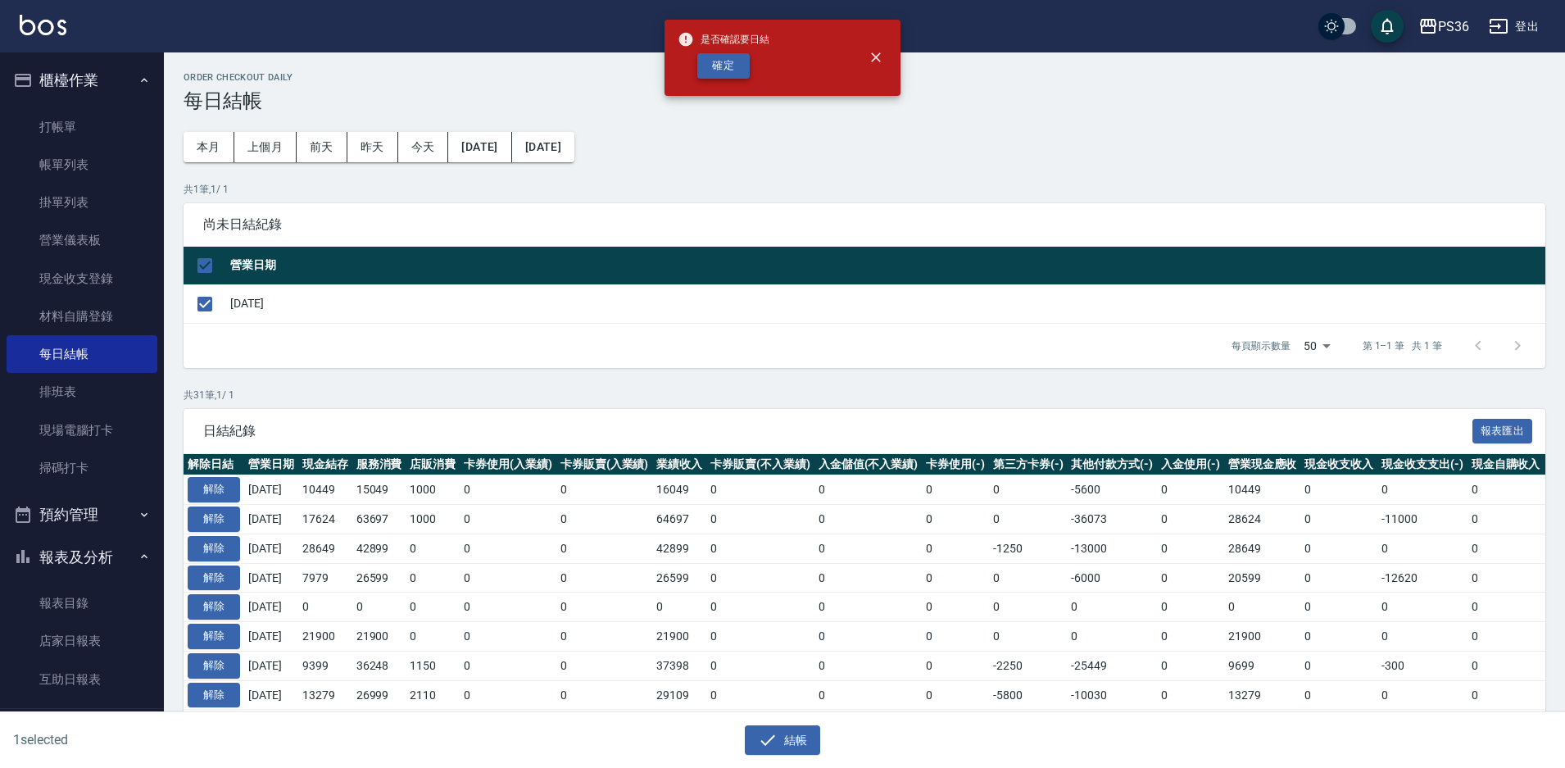
click at [710, 66] on button "確定" at bounding box center [723, 65] width 52 height 25
checkbox input "false"
